Goal: Task Accomplishment & Management: Complete application form

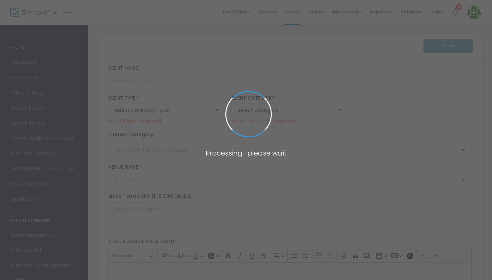
type input "hvjhkvkj"
type textarea "khbhlkblkbk,"
type input "Register Now"
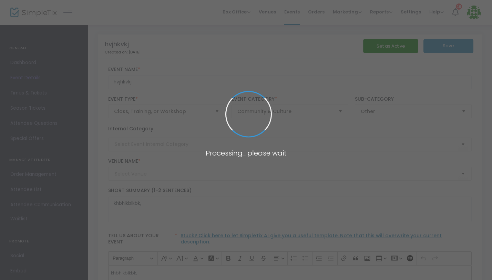
type input "The Vault"
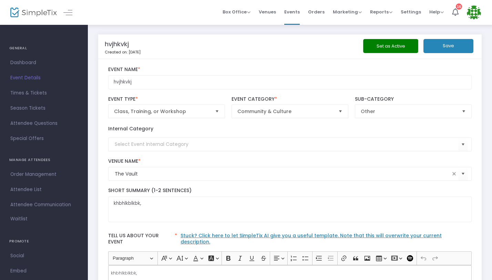
click at [392, 46] on button "Set as Active" at bounding box center [390, 46] width 55 height 14
click at [452, 54] on div "Set as Active Save" at bounding box center [413, 47] width 123 height 16
click at [450, 46] on button "Save" at bounding box center [449, 46] width 50 height 14
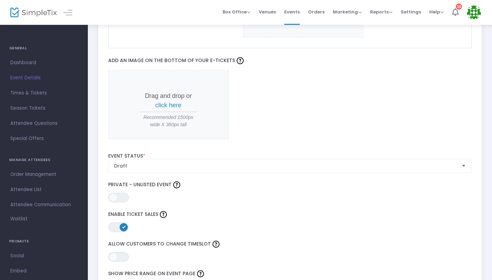
scroll to position [1065, 0]
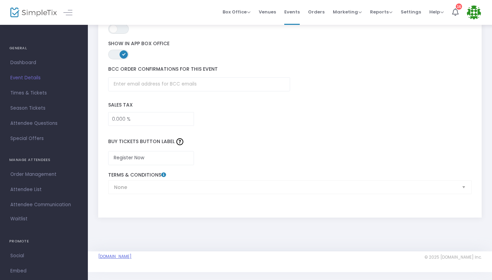
click at [123, 254] on link "[DOMAIN_NAME]" at bounding box center [114, 257] width 33 height 6
click at [26, 89] on span "Times & Tickets" at bounding box center [43, 93] width 67 height 9
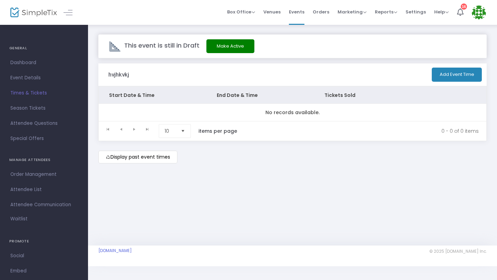
click at [118, 77] on h3 "hvjhkvkj" at bounding box center [118, 74] width 21 height 7
click at [39, 82] on link "Event Details" at bounding box center [44, 77] width 88 height 15
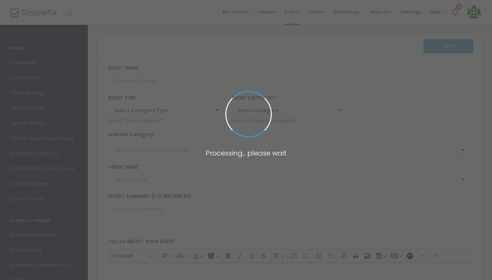
type input "hvjhkvkj"
type textarea "khbhlkblkbk,"
type input "Register Now"
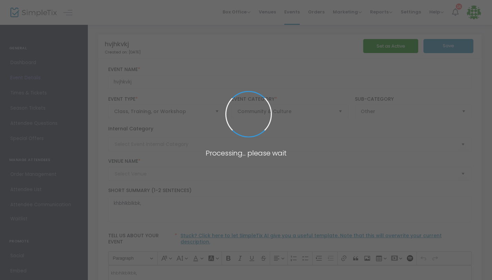
type input "The Vault"
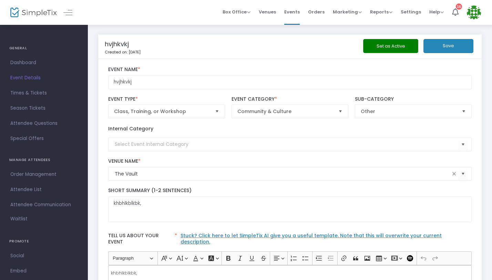
click at [451, 44] on button "Save" at bounding box center [449, 46] width 50 height 14
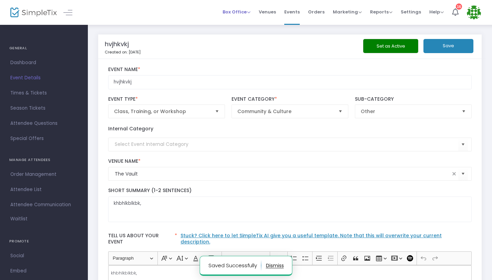
click at [251, 10] on span "Box Office" at bounding box center [237, 12] width 28 height 7
click at [252, 22] on li "Sell Tickets" at bounding box center [247, 23] width 49 height 13
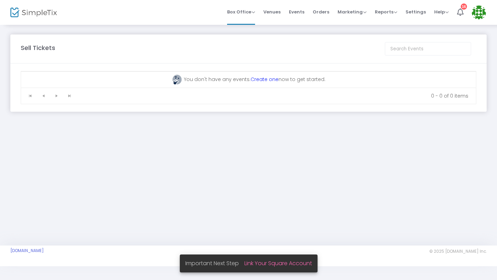
click at [271, 80] on link "Create one" at bounding box center [264, 79] width 28 height 7
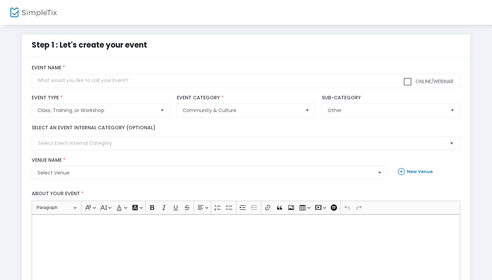
click at [267, 72] on div "Online/Webinar Event Name *" at bounding box center [247, 76] width 436 height 23
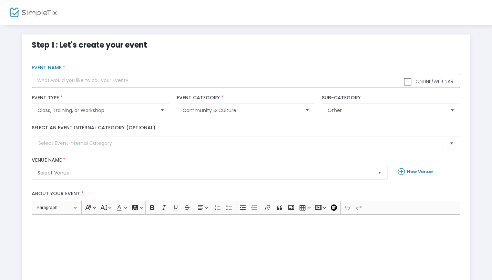
click at [267, 78] on input "text" at bounding box center [246, 81] width 429 height 14
click at [115, 77] on input "nm" at bounding box center [246, 81] width 429 height 14
click at [114, 81] on input "nm" at bounding box center [246, 81] width 429 height 14
click at [114, 82] on input "nm" at bounding box center [246, 81] width 429 height 14
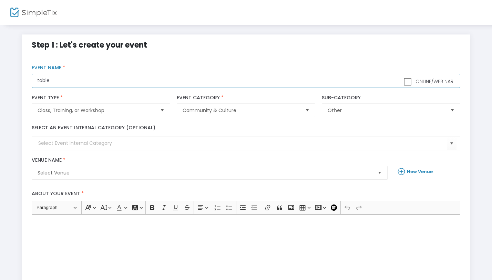
type input "table"
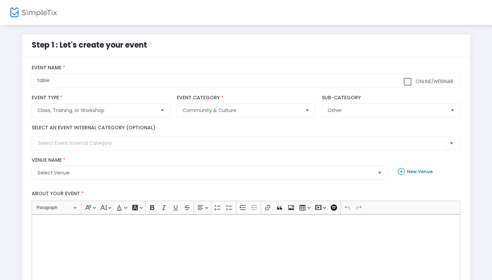
click at [135, 129] on label "Select an event internal category (optional)" at bounding box center [94, 127] width 124 height 7
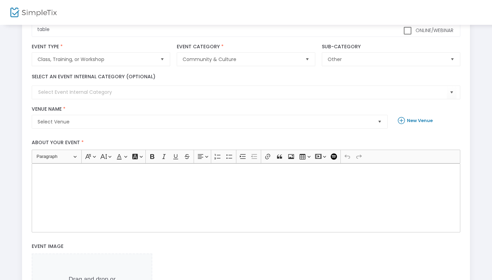
scroll to position [56, 0]
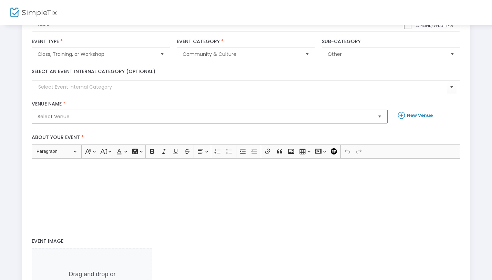
click at [132, 118] on span "Select Venue" at bounding box center [205, 116] width 335 height 7
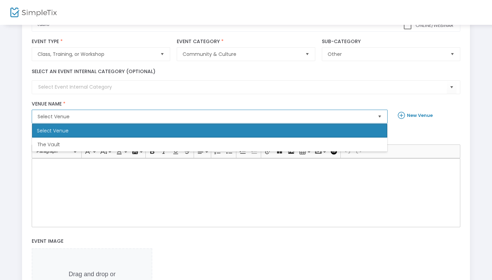
click at [121, 143] on li "The Vault" at bounding box center [210, 145] width 356 height 14
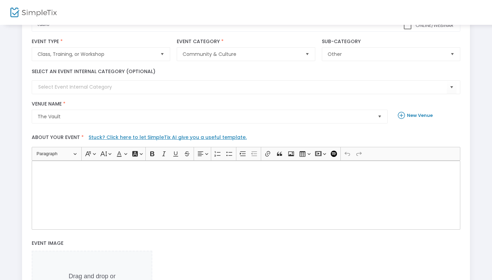
click at [123, 172] on div "Rich Text Editor, main" at bounding box center [246, 195] width 429 height 69
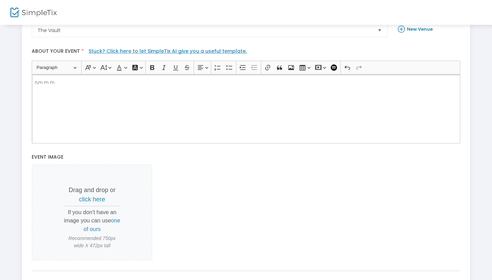
scroll to position [212, 0]
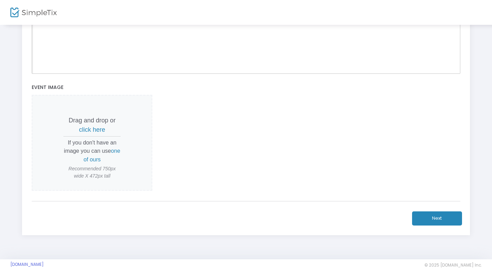
click at [423, 212] on button "Next" at bounding box center [437, 218] width 50 height 14
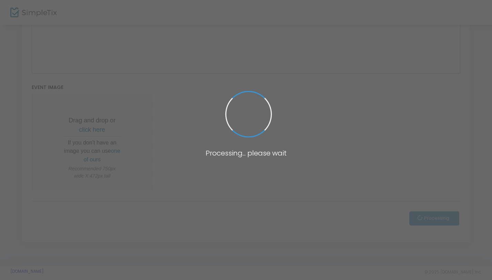
scroll to position [0, 0]
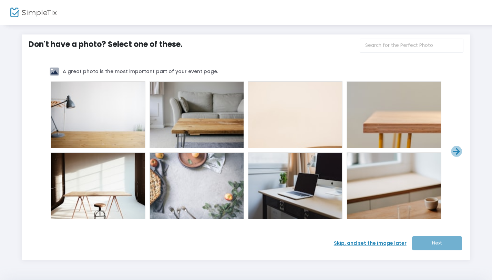
click at [284, 182] on span at bounding box center [296, 186] width 28 height 28
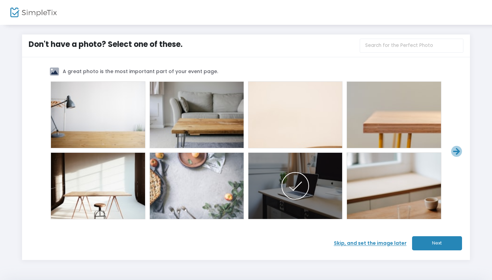
click at [433, 242] on button "Next" at bounding box center [437, 243] width 50 height 14
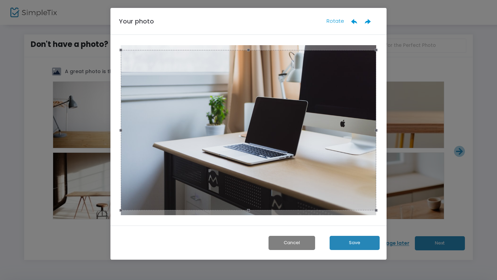
click at [369, 246] on button "Save" at bounding box center [354, 243] width 50 height 14
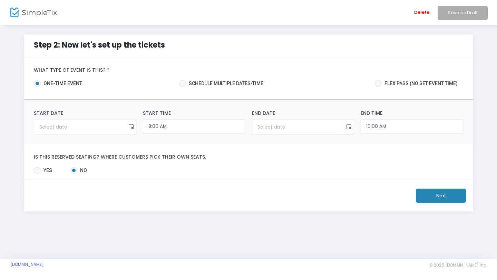
click at [130, 124] on span "Toggle calendar" at bounding box center [130, 126] width 11 height 11
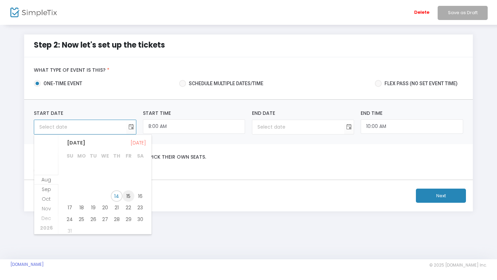
click at [132, 195] on span "15" at bounding box center [128, 196] width 12 height 12
type input "8/15/2025"
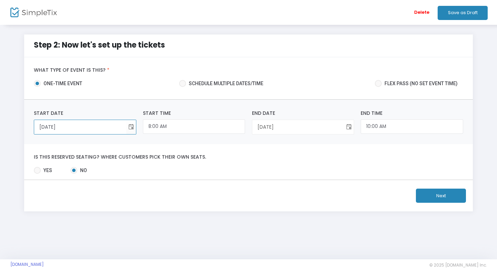
click at [351, 131] on span "Toggle calendar" at bounding box center [348, 126] width 11 height 11
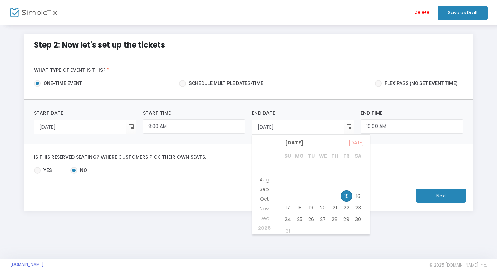
click at [410, 161] on div "Is this reserved seating? Where customers pick their own seats. Yes No Required." at bounding box center [248, 162] width 449 height 36
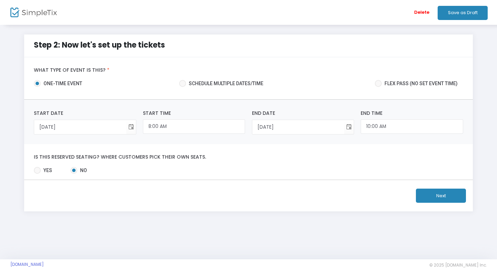
click at [423, 202] on button "Next" at bounding box center [441, 196] width 50 height 14
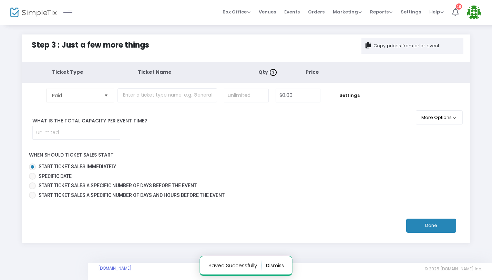
click at [430, 221] on button "Done" at bounding box center [432, 226] width 50 height 14
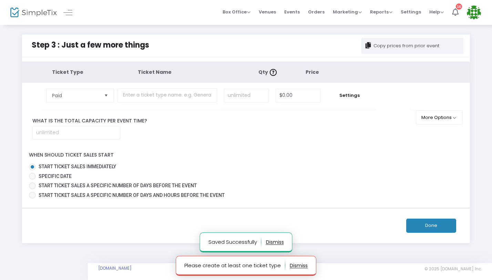
click at [204, 102] on td at bounding box center [169, 96] width 103 height 27
click at [202, 96] on input "text" at bounding box center [167, 95] width 99 height 14
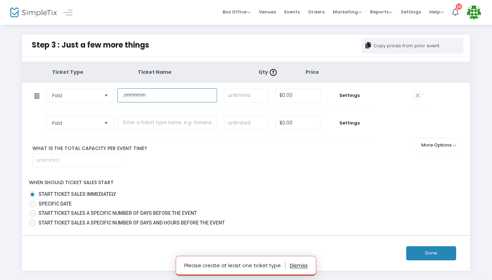
type input ",nnmnmm"
click at [415, 252] on button "Done" at bounding box center [432, 253] width 50 height 14
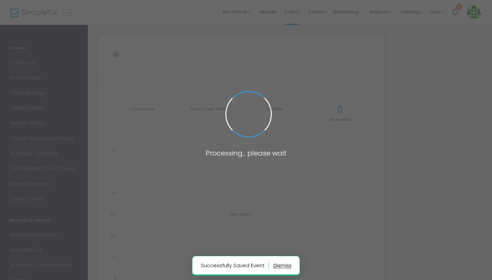
click at [116, 92] on span at bounding box center [246, 140] width 492 height 280
type input "https://www.simpletix.com/e/table-tickets-232296"
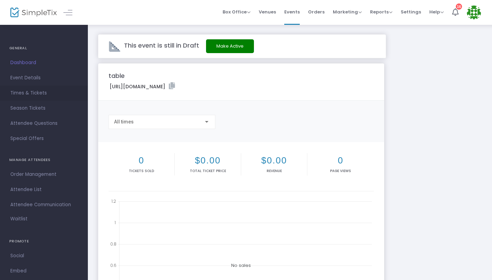
click at [33, 90] on span "Times & Tickets" at bounding box center [43, 93] width 67 height 9
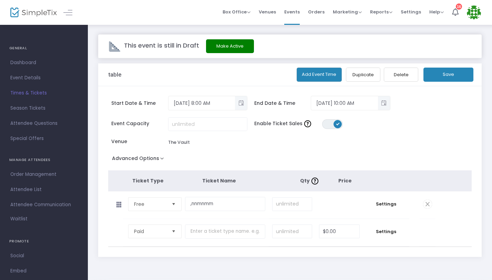
click at [173, 204] on span "Select" at bounding box center [173, 203] width 11 height 11
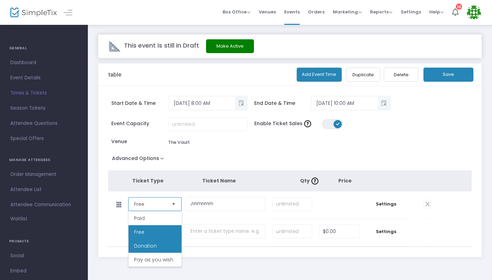
click at [169, 241] on li "Donation" at bounding box center [155, 246] width 53 height 14
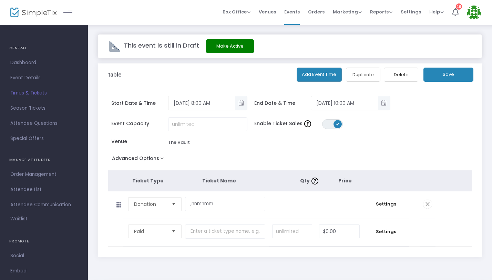
click at [443, 73] on button "Save" at bounding box center [449, 75] width 50 height 14
click at [232, 44] on button "Make Active" at bounding box center [230, 46] width 48 height 14
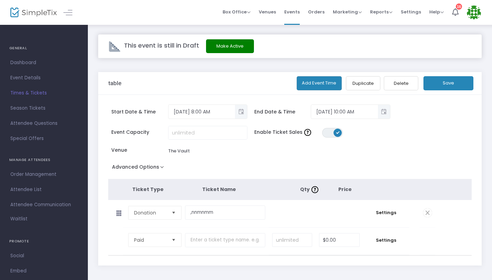
click at [250, 51] on button "Make Active" at bounding box center [230, 46] width 48 height 14
click at [246, 49] on button "Make Active" at bounding box center [230, 46] width 48 height 14
click at [440, 85] on button "Save" at bounding box center [449, 83] width 50 height 14
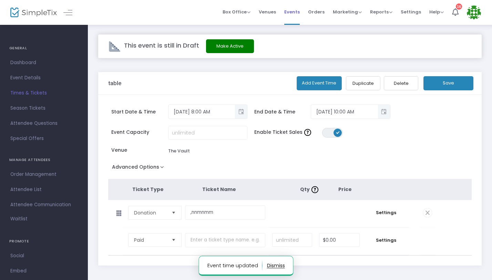
click at [300, 17] on span "Events" at bounding box center [292, 12] width 16 height 18
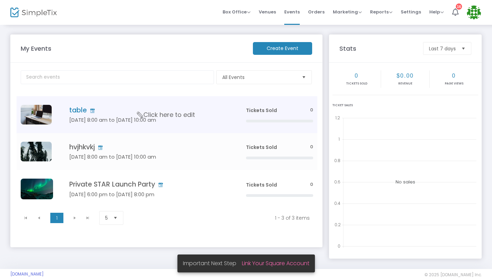
click at [30, 114] on img "Data table" at bounding box center [36, 115] width 31 height 20
